Goal: Task Accomplishment & Management: Manage account settings

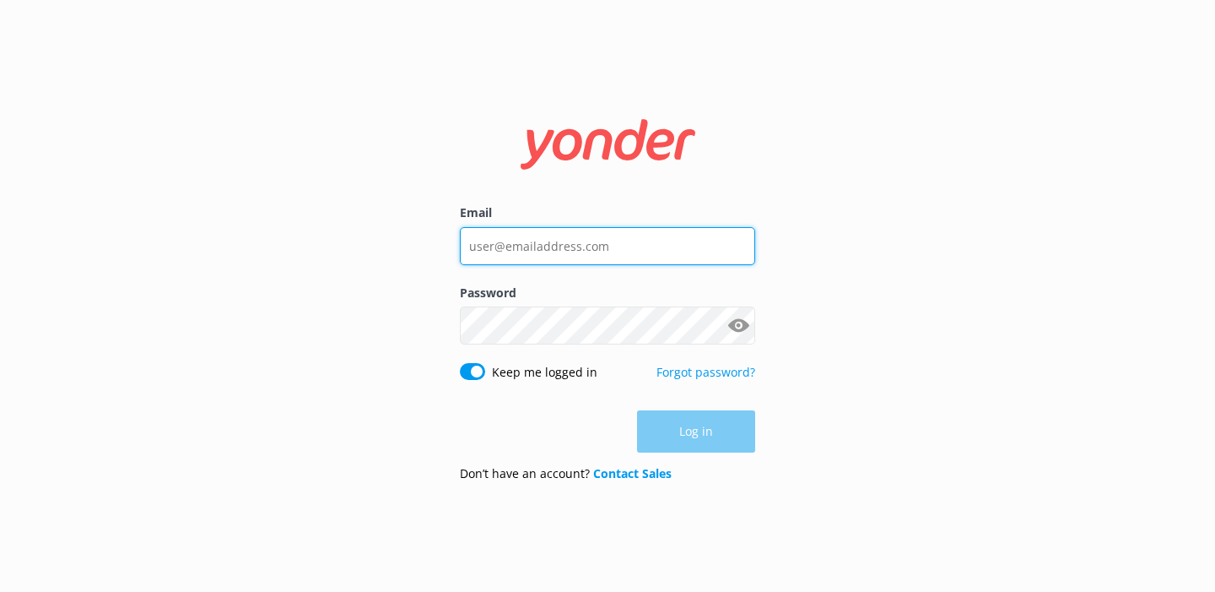
click at [518, 235] on input "Email" at bounding box center [607, 246] width 295 height 38
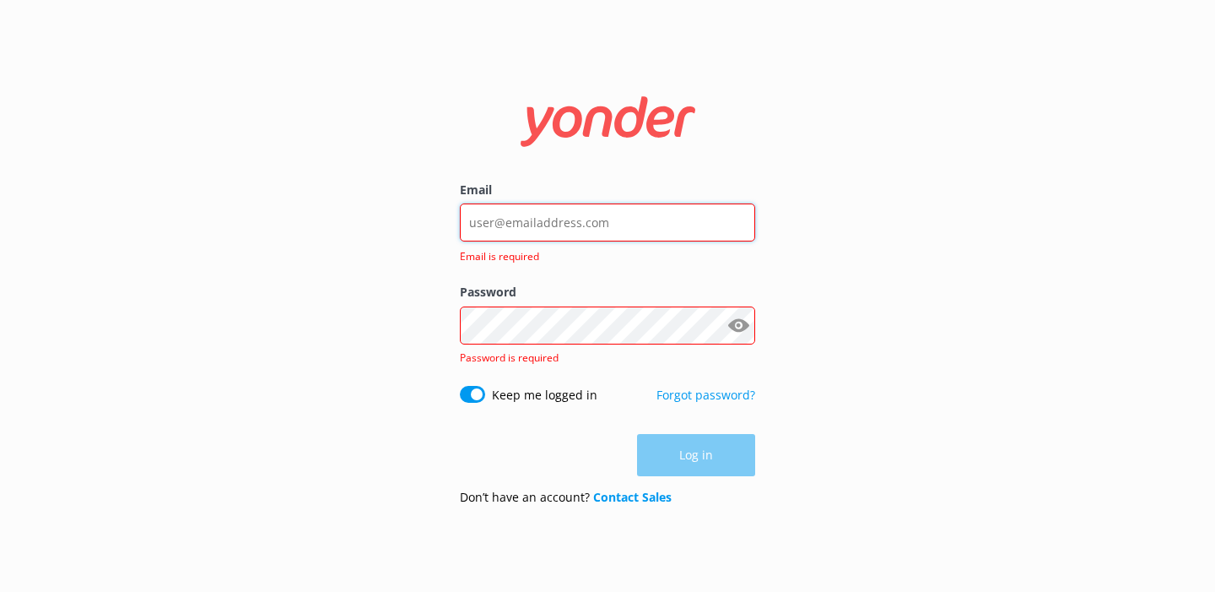
type input "[PERSON_NAME][EMAIL_ADDRESS][DOMAIN_NAME]"
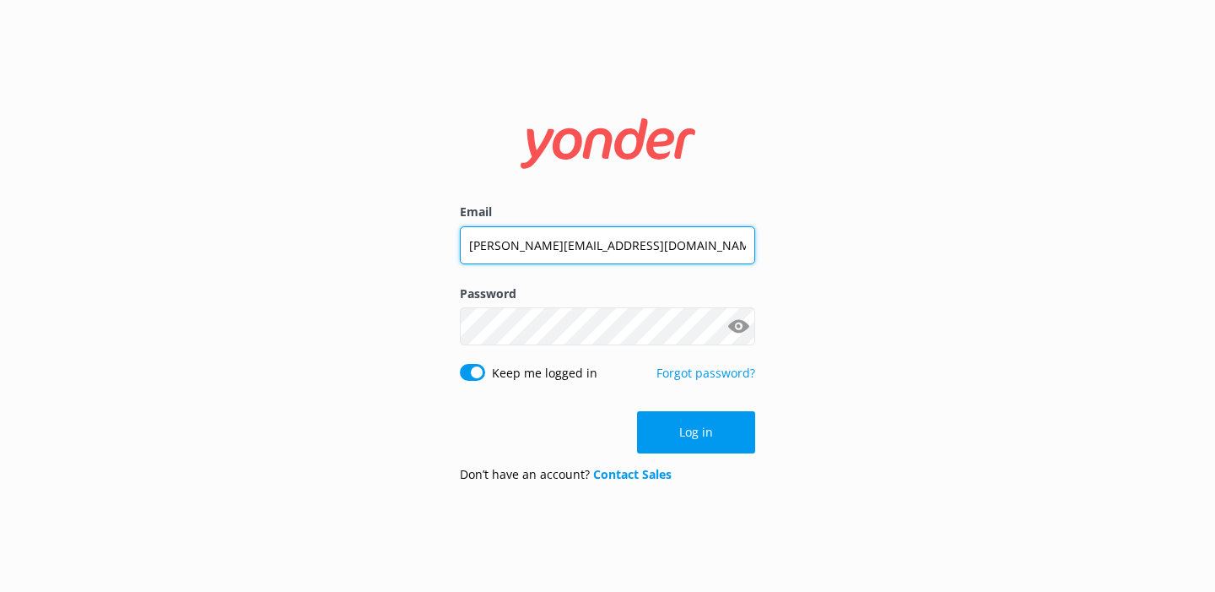
click button "Log in" at bounding box center [696, 432] width 118 height 42
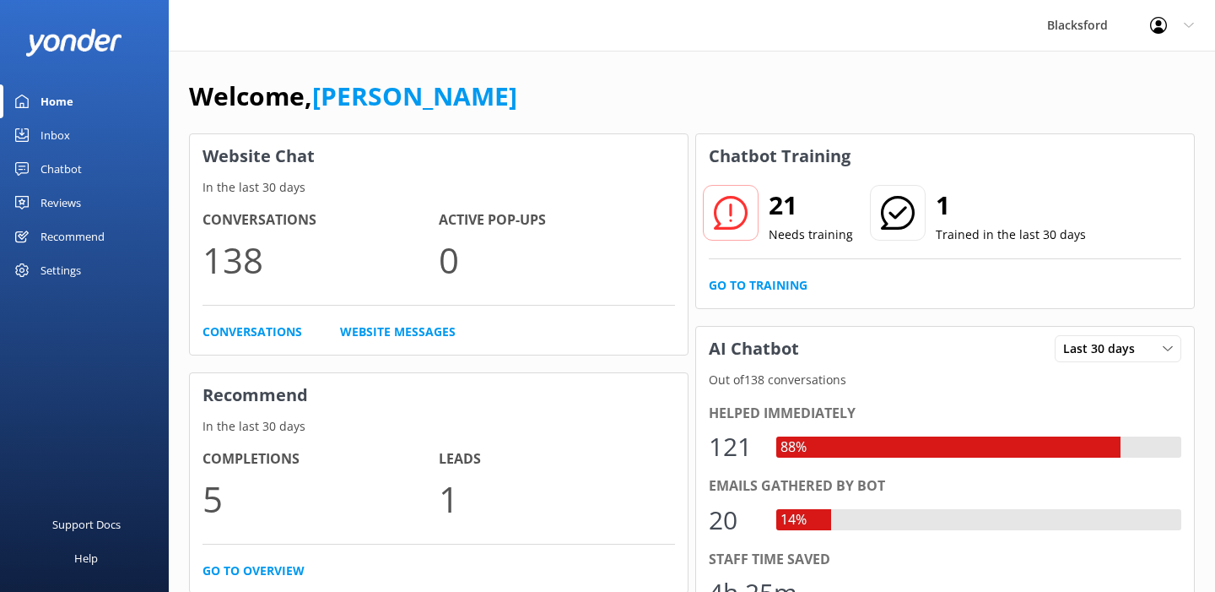
click at [59, 133] on div "Inbox" at bounding box center [56, 135] width 30 height 34
